Goal: Find specific page/section: Find specific page/section

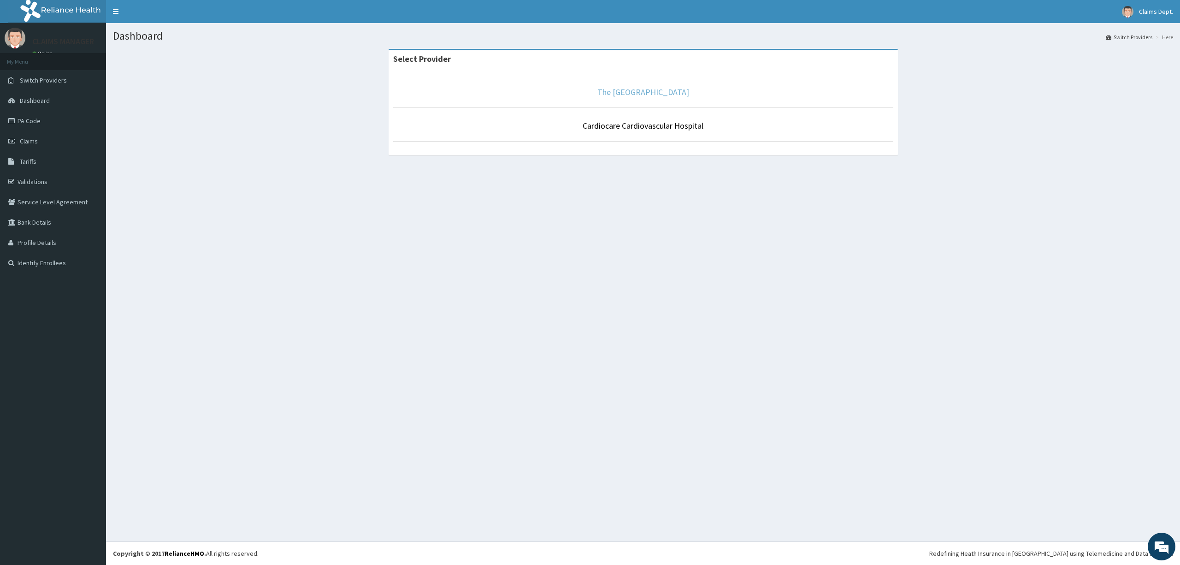
click at [659, 90] on link "The [GEOGRAPHIC_DATA]" at bounding box center [643, 92] width 92 height 11
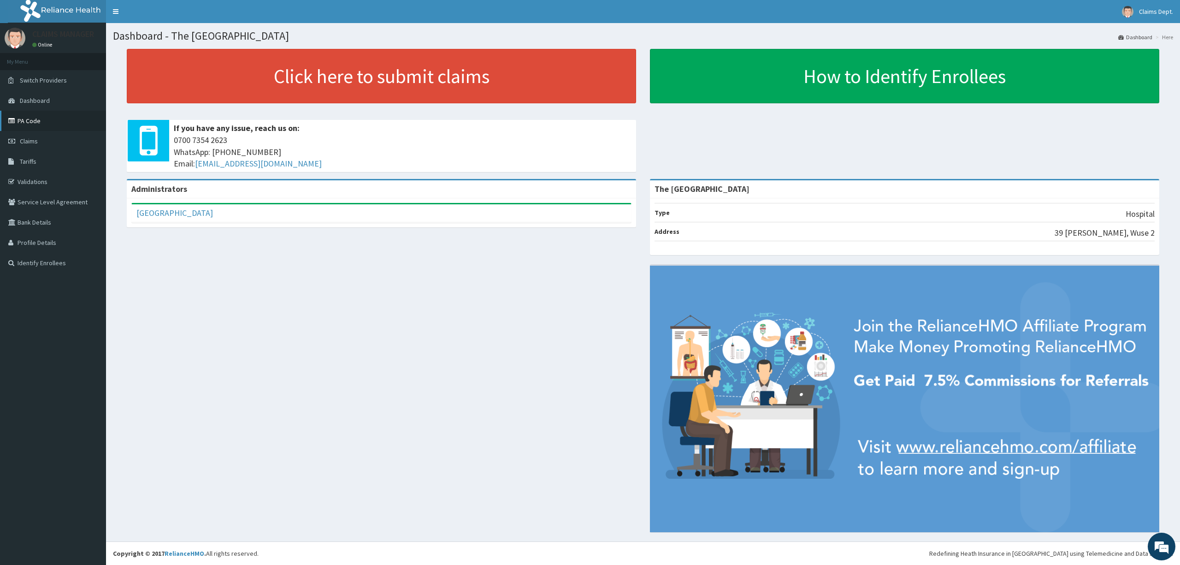
click at [58, 120] on link "PA Code" at bounding box center [53, 121] width 106 height 20
